Goal: Check status: Check status

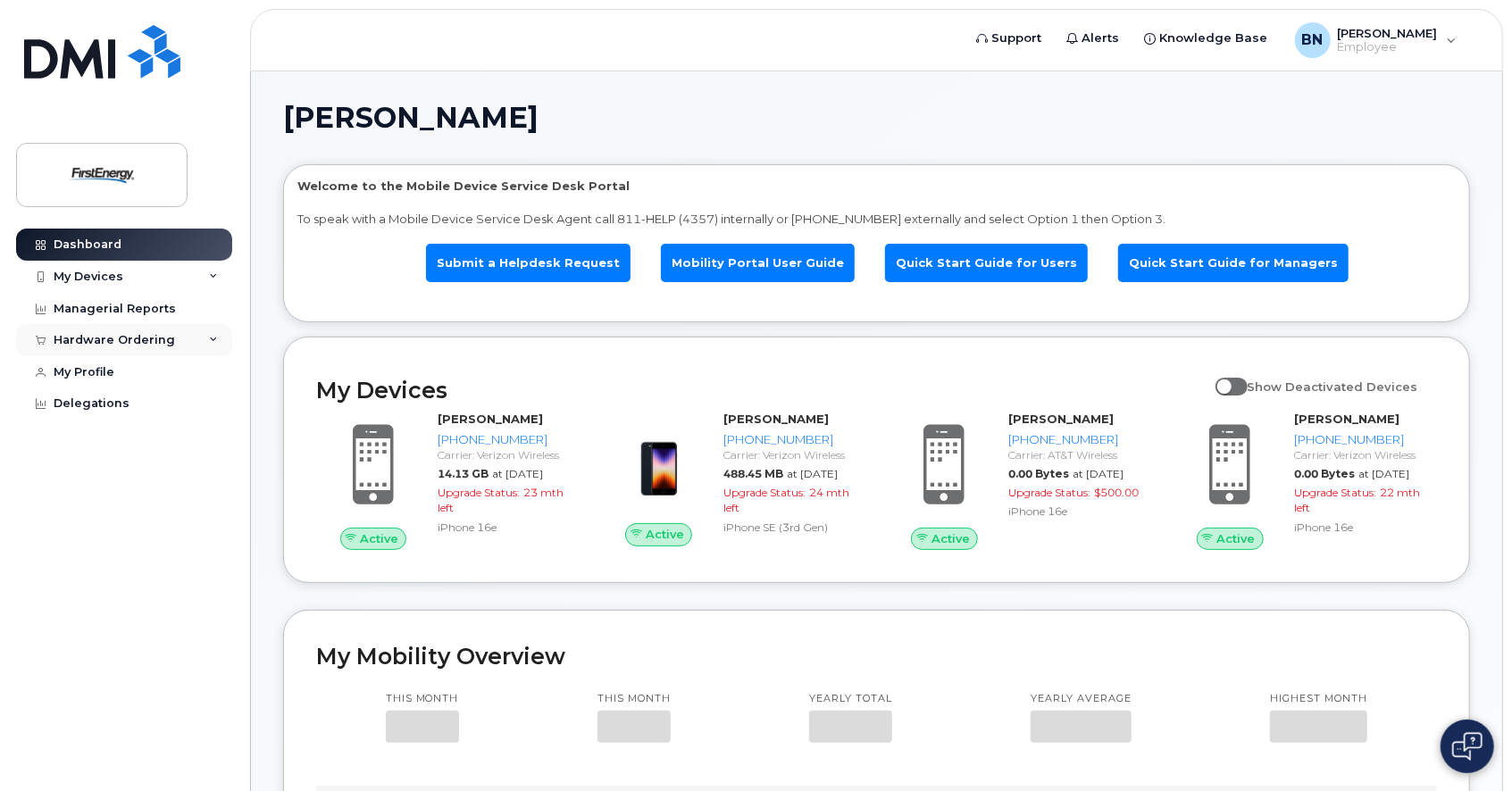
click at [121, 335] on div "Hardware Ordering" at bounding box center [114, 340] width 121 height 14
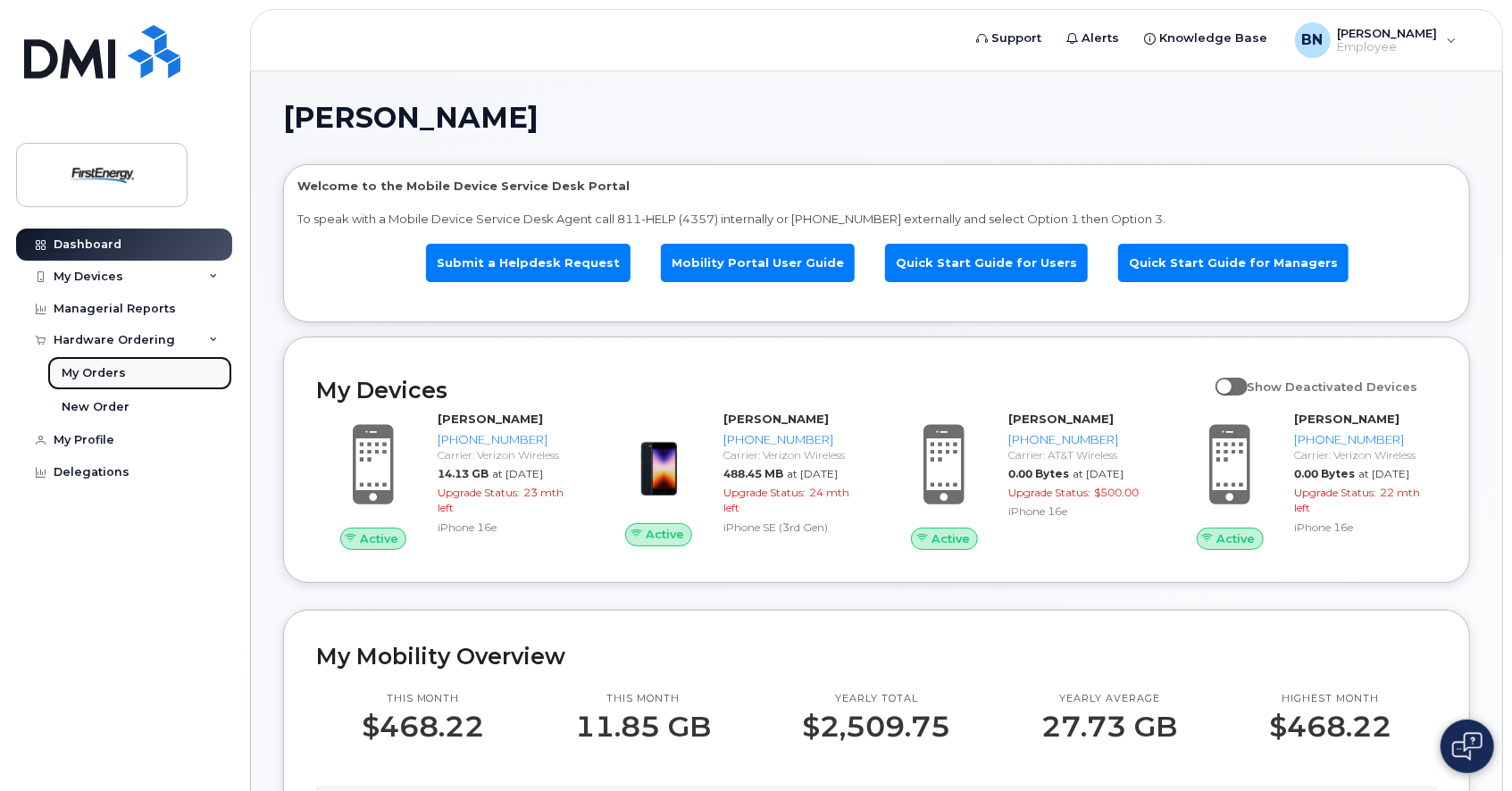
click at [132, 382] on link "My Orders" at bounding box center [140, 373] width 185 height 34
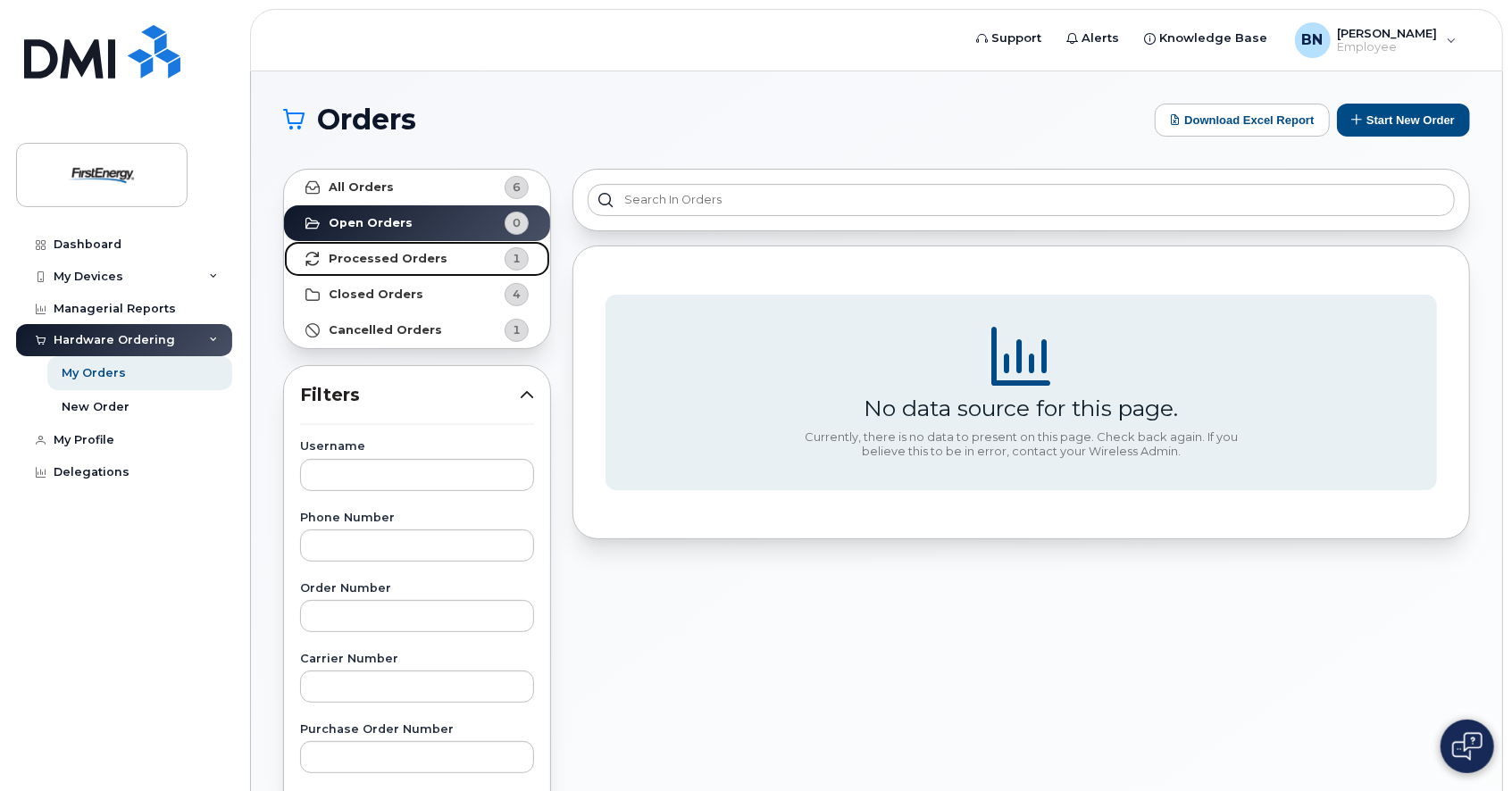
click at [475, 258] on span "1" at bounding box center [501, 258] width 53 height 23
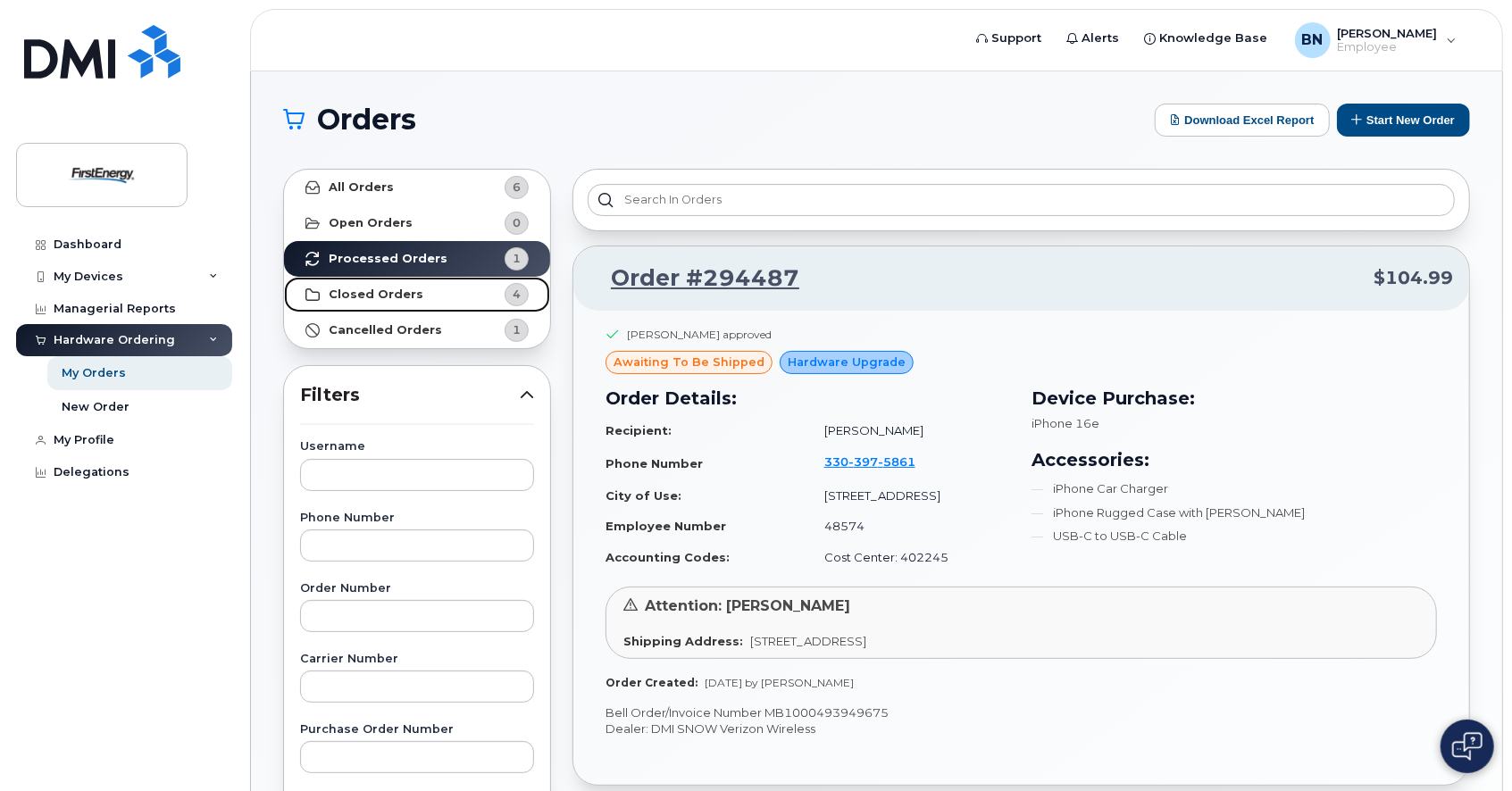
click at [390, 301] on strong "Closed Orders" at bounding box center [375, 294] width 94 height 14
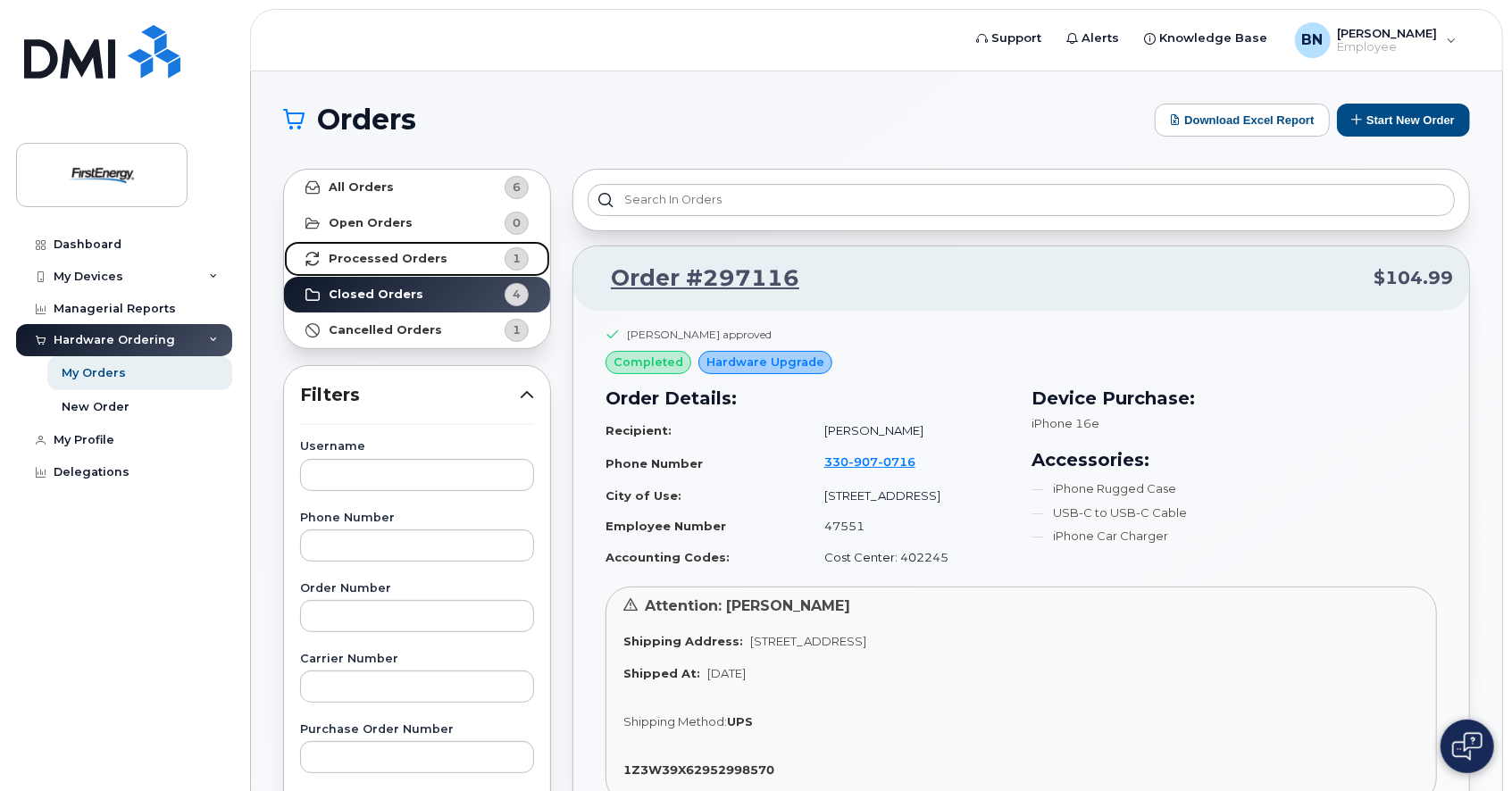
click at [427, 257] on strong "Processed Orders" at bounding box center [387, 258] width 119 height 14
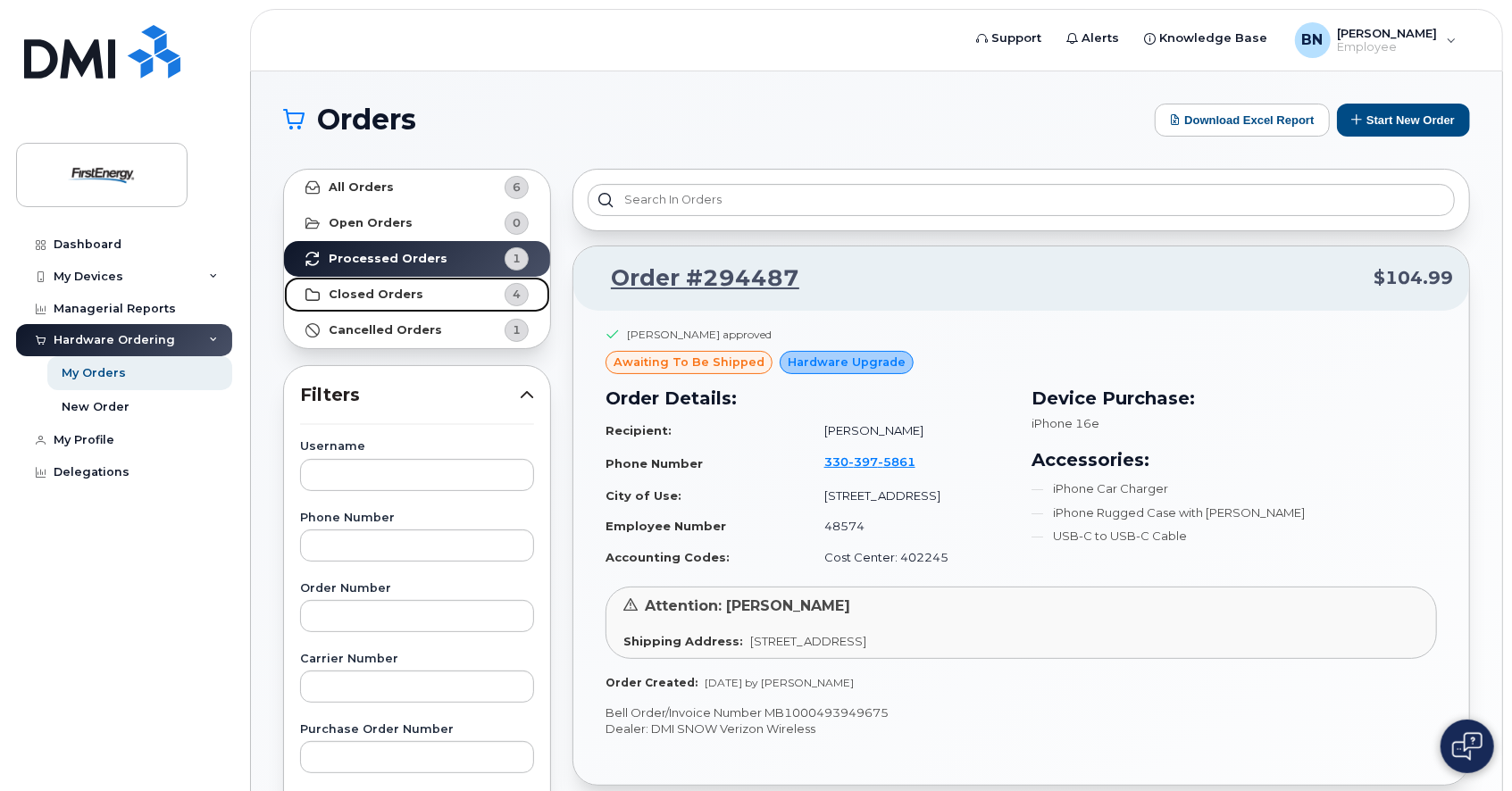
click at [419, 293] on link "Closed Orders 4" at bounding box center [416, 295] width 266 height 35
